Goal: Task Accomplishment & Management: Manage account settings

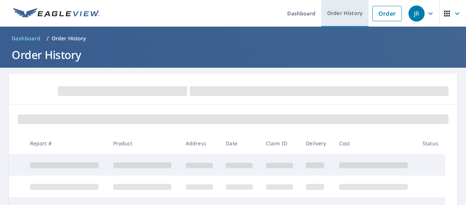
click at [338, 13] on link "Order History" at bounding box center [344, 13] width 47 height 27
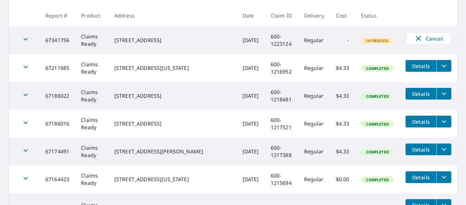
scroll to position [146, 0]
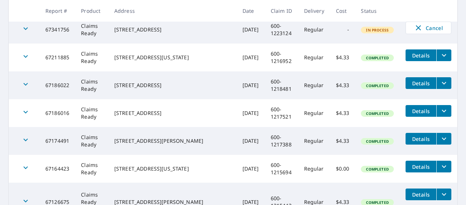
click at [439, 140] on icon "filesDropdownBtn-67174491" at bounding box center [443, 138] width 9 height 9
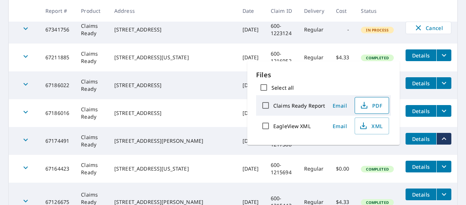
click at [364, 106] on icon "button" at bounding box center [364, 105] width 9 height 9
